Goal: Transaction & Acquisition: Purchase product/service

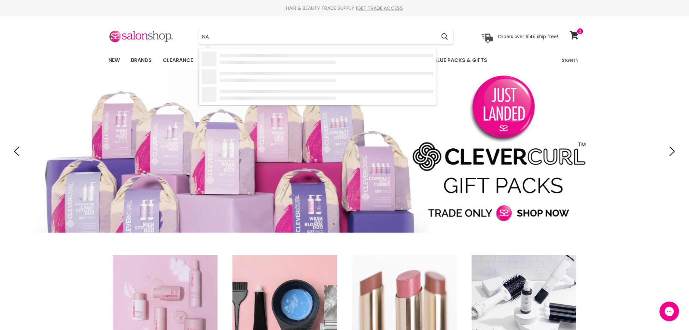
type input "NAK"
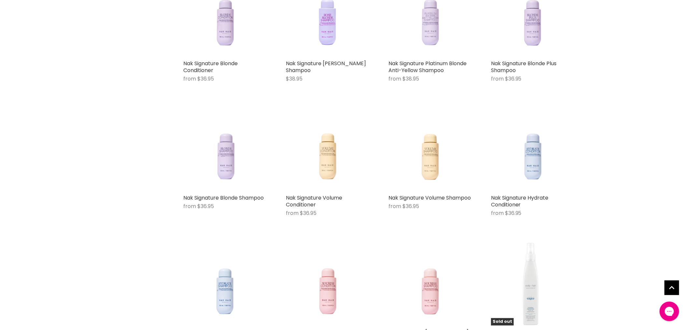
scroll to position [1447, 0]
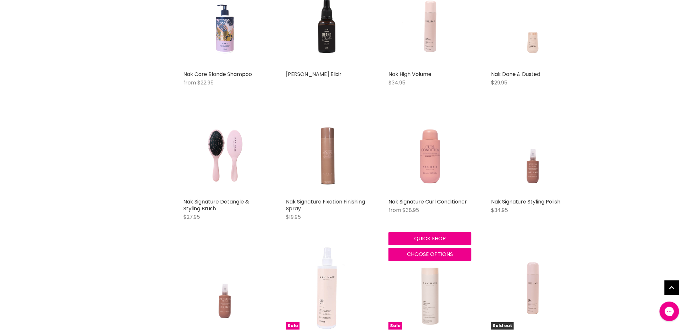
scroll to position [1990, 0]
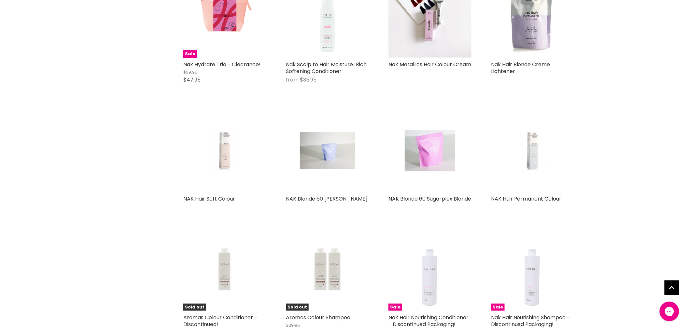
scroll to position [3148, 0]
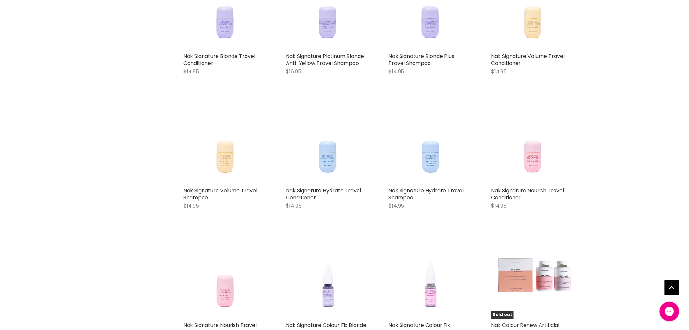
scroll to position [3727, 0]
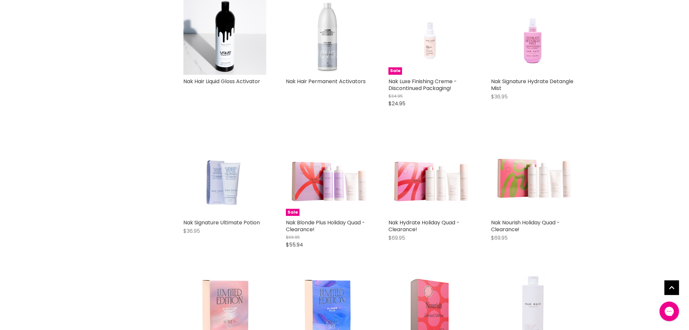
scroll to position [4777, 0]
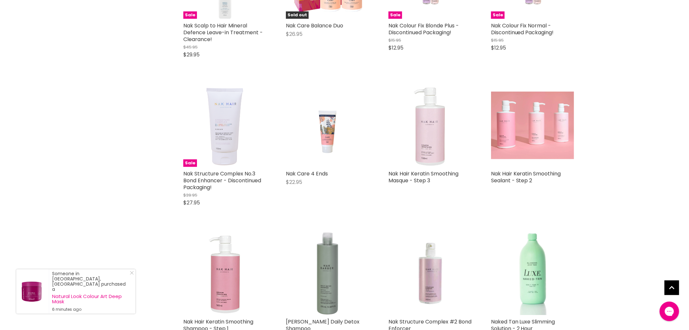
scroll to position [5464, 0]
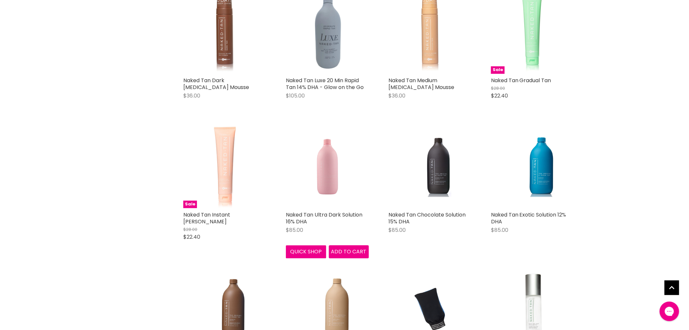
scroll to position [5681, 0]
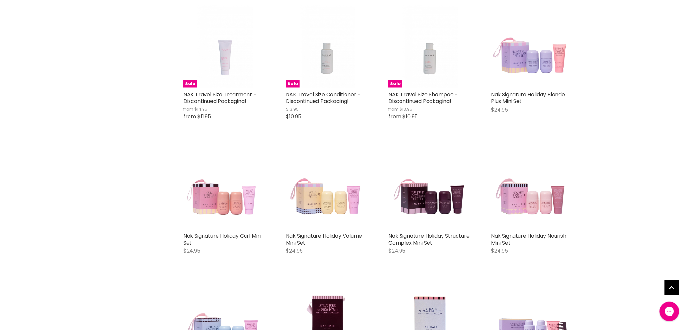
scroll to position [0, 0]
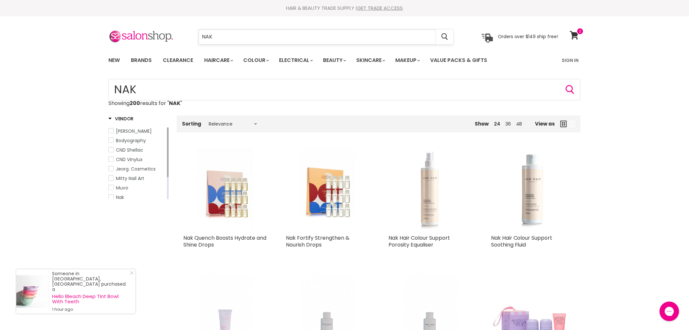
drag, startPoint x: 248, startPoint y: 35, endPoint x: 236, endPoint y: 37, distance: 11.9
click at [236, 37] on input "NAK" at bounding box center [317, 36] width 237 height 15
type input "N"
paste input "vagheggi bio face scrub"
type input "vagheggi bio face scrub"
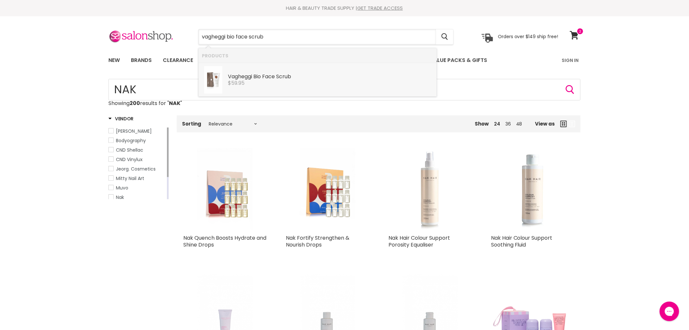
click at [255, 80] on div "$59.95" at bounding box center [331, 83] width 206 height 6
